Goal: Book appointment/travel/reservation

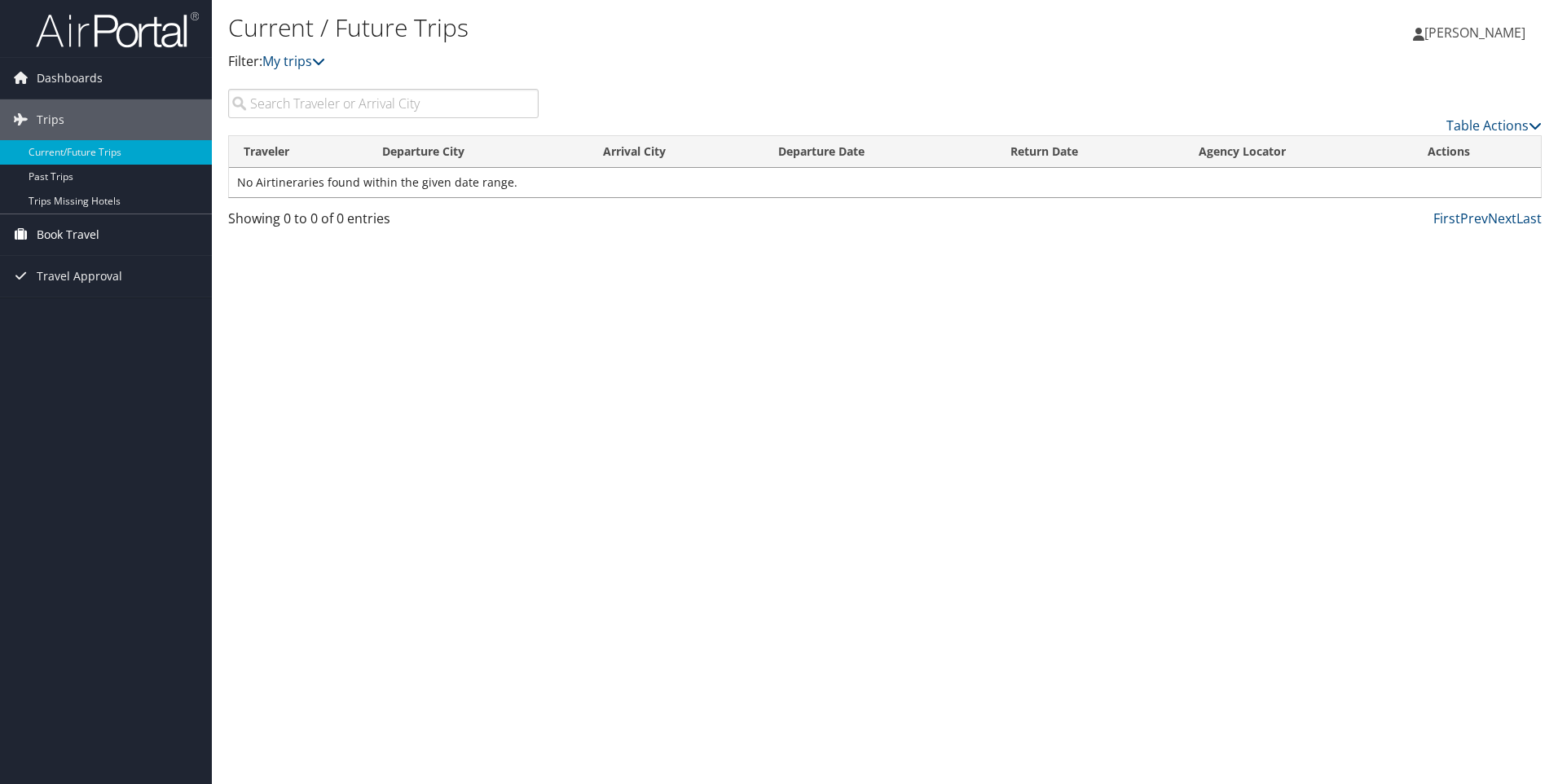
click at [89, 242] on span "Book Travel" at bounding box center [68, 234] width 63 height 41
click at [93, 289] on link "Book/Manage Online Trips" at bounding box center [106, 292] width 212 height 24
